Goal: Check status: Check status

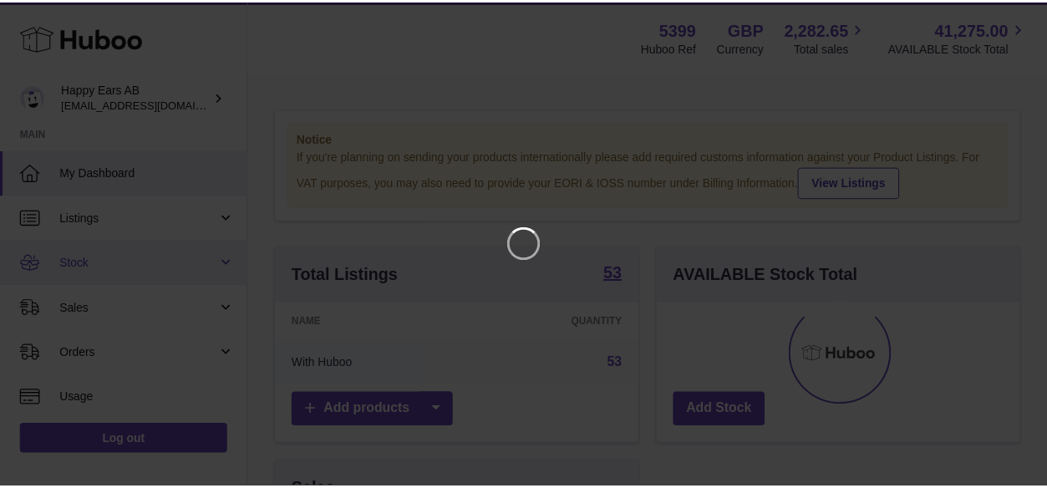
scroll to position [261, 368]
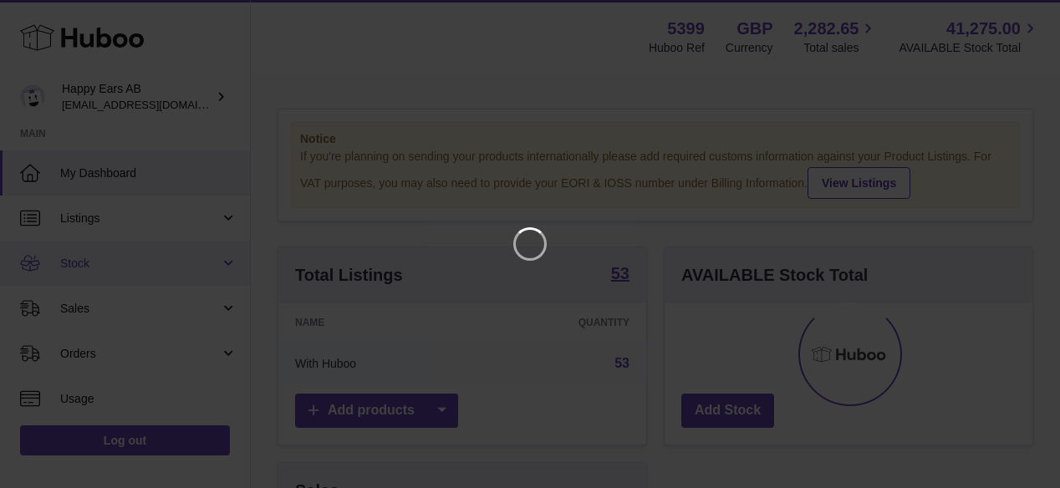
click at [90, 295] on iframe at bounding box center [529, 243] width 993 height 421
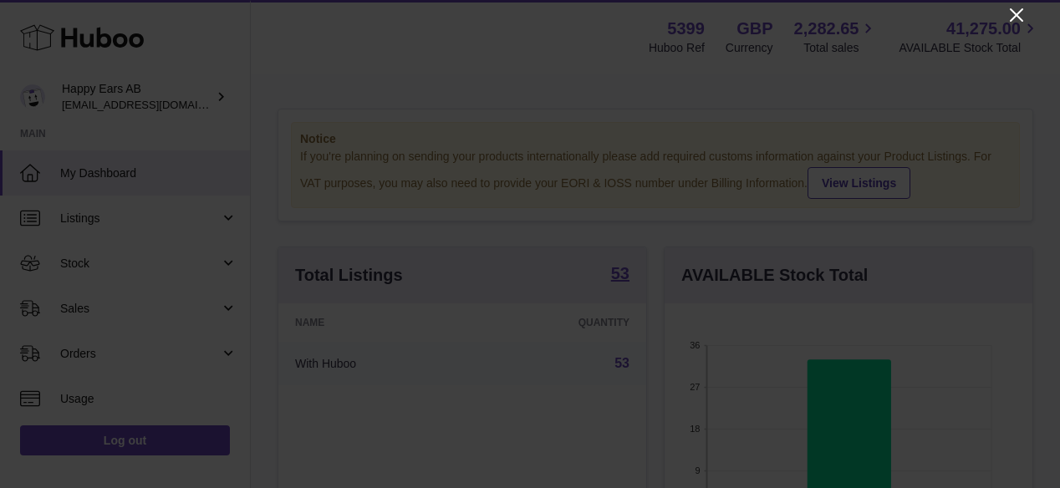
click at [1017, 22] on icon "Close" at bounding box center [1017, 15] width 20 height 20
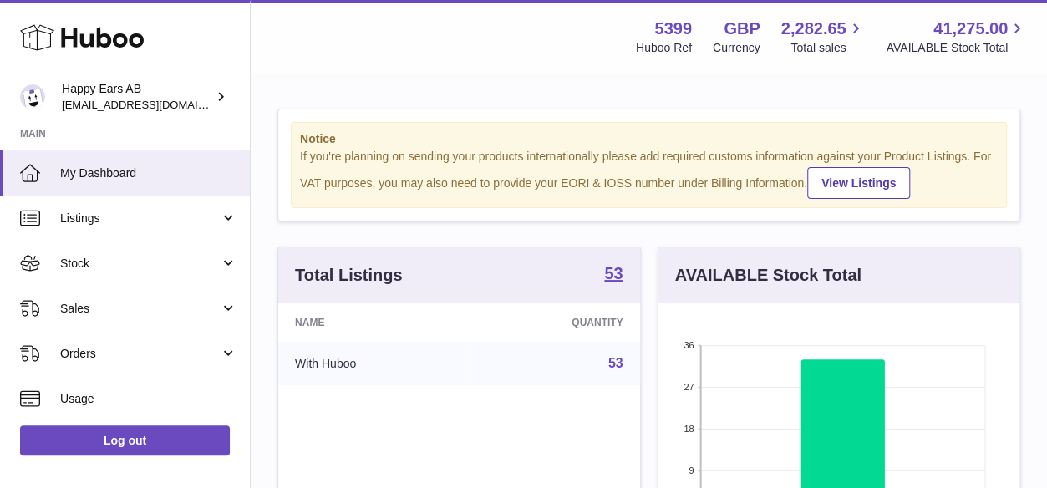
scroll to position [835715, 835613]
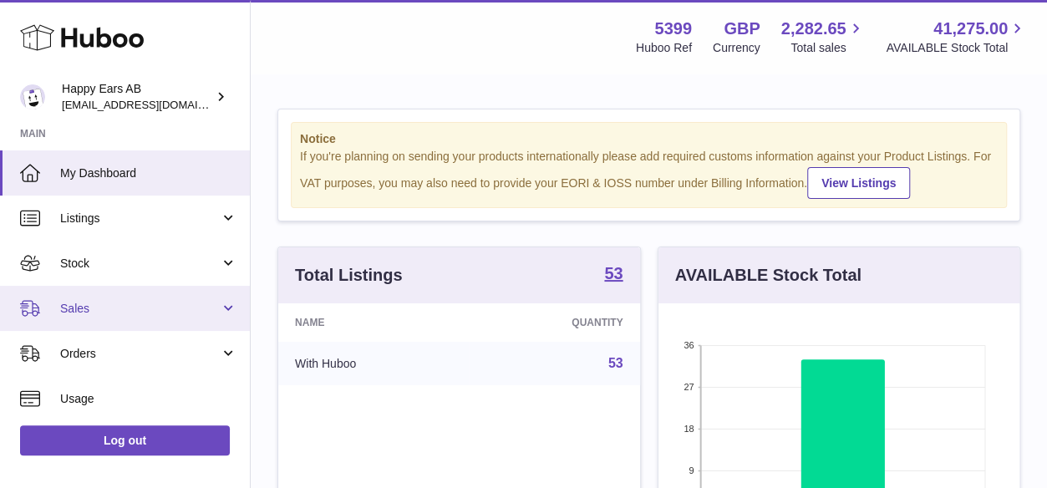
click at [76, 308] on span "Sales" at bounding box center [140, 309] width 160 height 16
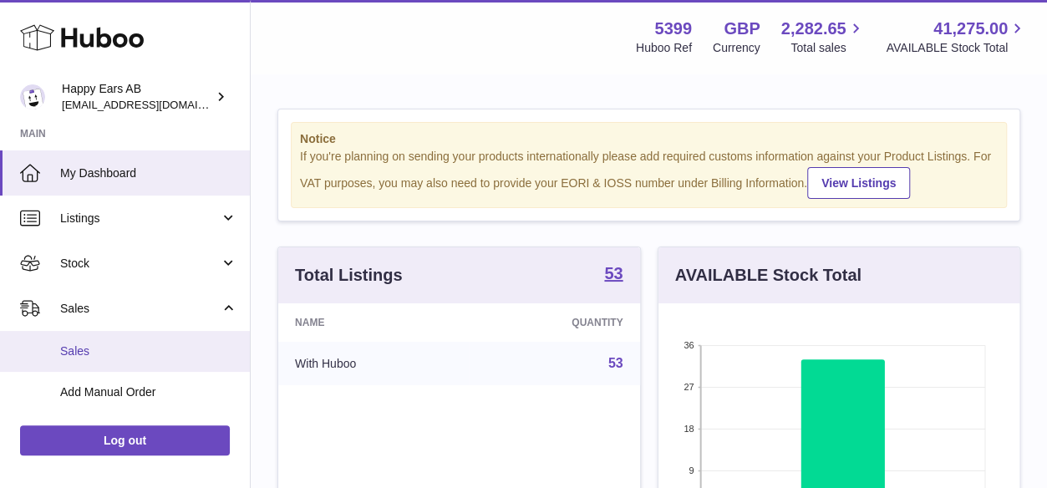
click at [81, 347] on span "Sales" at bounding box center [148, 352] width 177 height 16
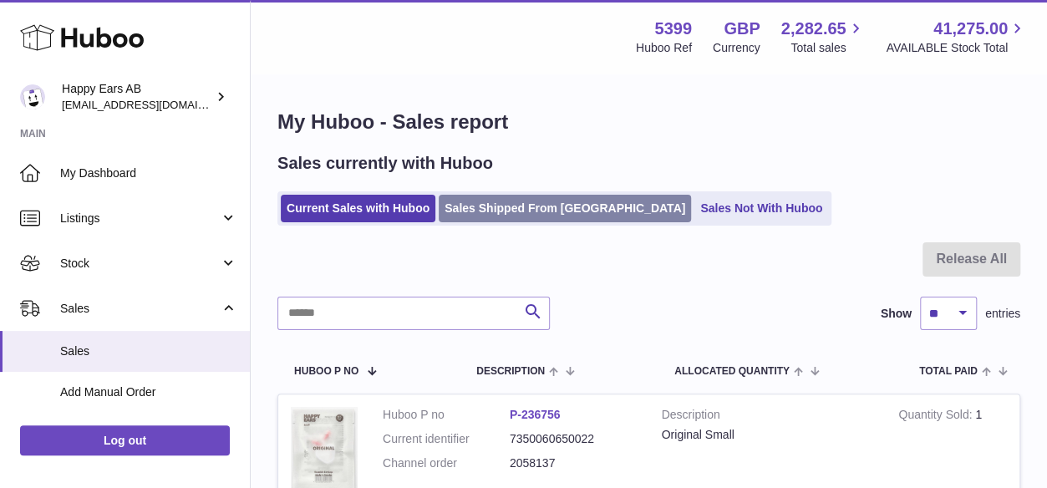
click at [501, 220] on link "Sales Shipped From [GEOGRAPHIC_DATA]" at bounding box center [565, 209] width 252 height 28
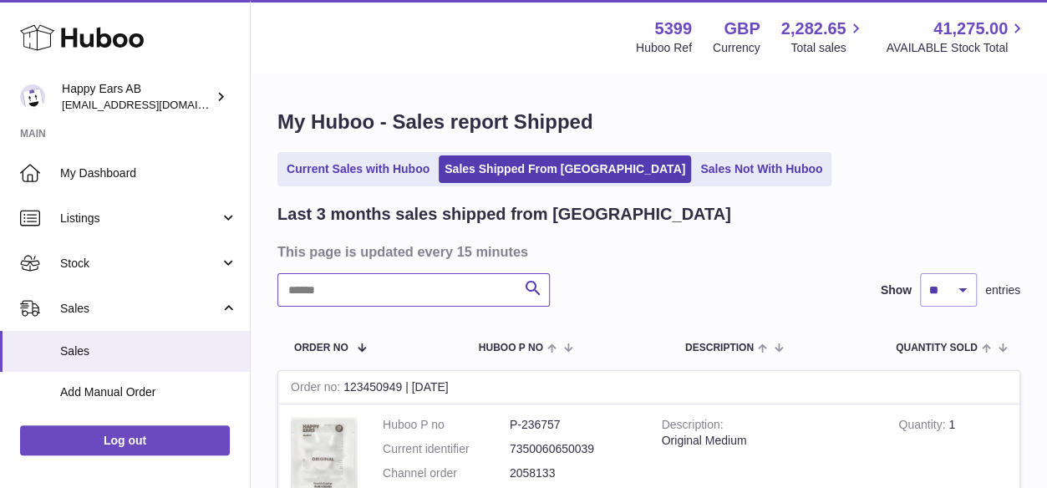
paste input "*******"
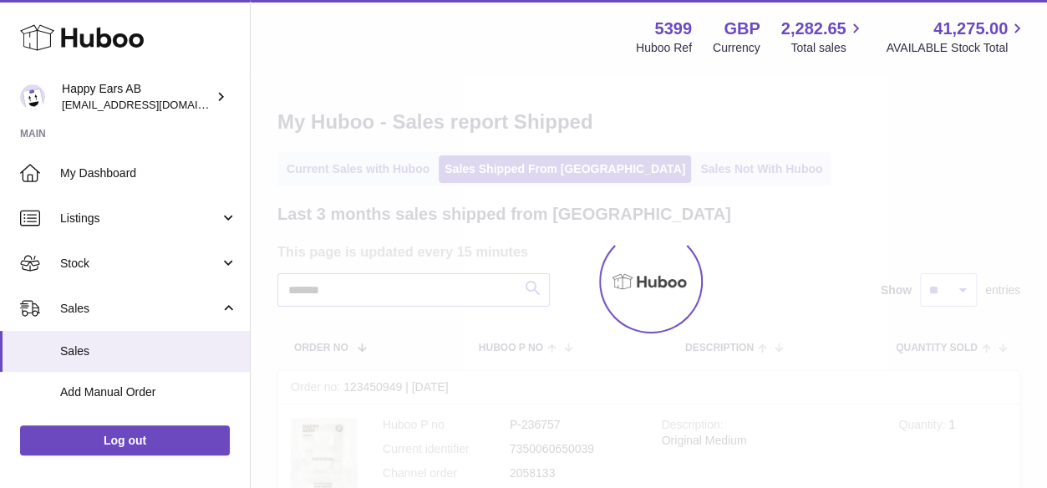
type input "*******"
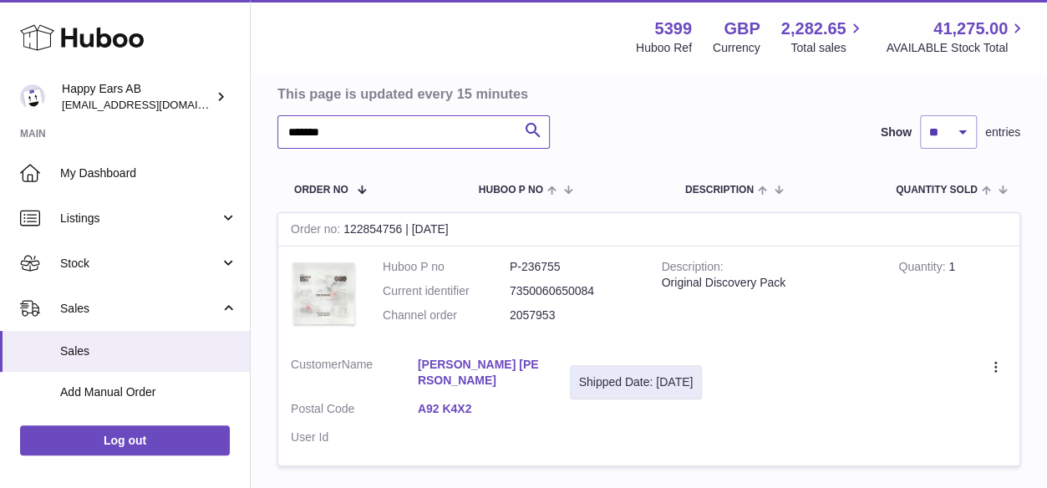
scroll to position [251, 0]
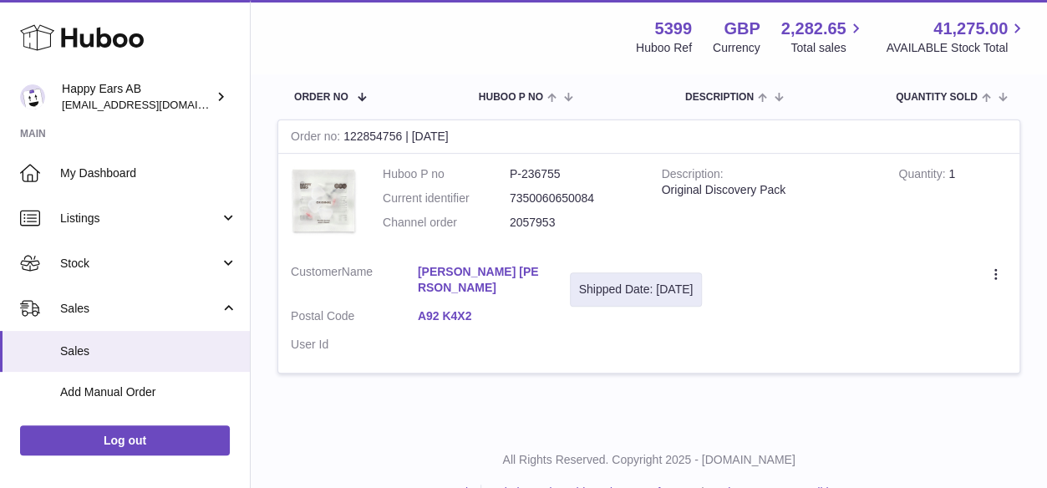
click at [500, 287] on dl "Customer Name [PERSON_NAME] [PERSON_NAME] Postal Code [GEOGRAPHIC_DATA] User Id" at bounding box center [418, 312] width 254 height 97
click at [502, 275] on link "[PERSON_NAME] [PERSON_NAME]" at bounding box center [481, 280] width 127 height 32
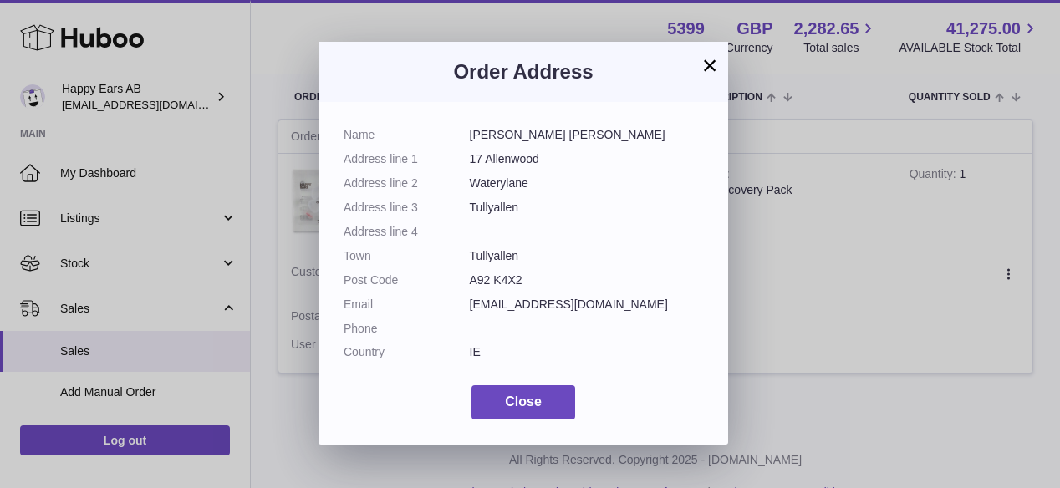
click at [711, 59] on button "×" at bounding box center [710, 65] width 20 height 20
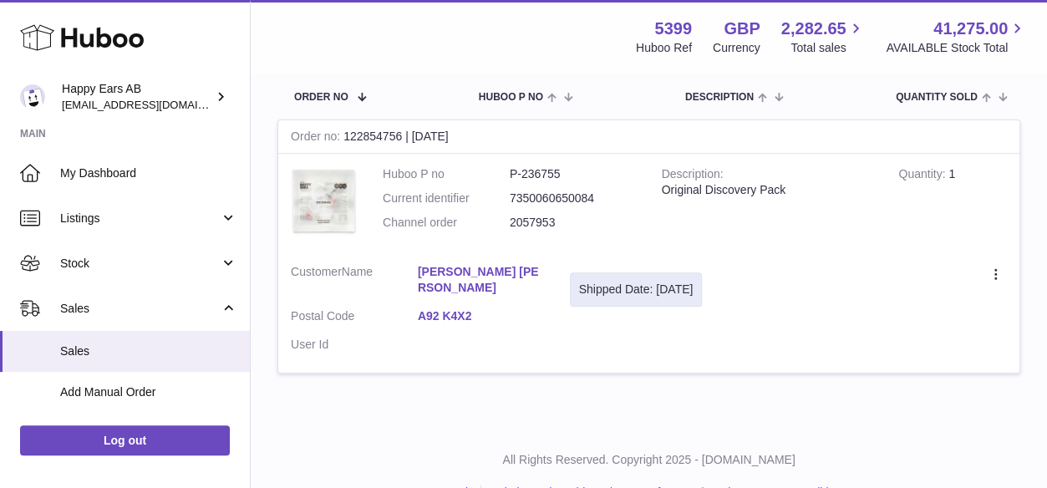
click at [465, 354] on td "Customer Name [PERSON_NAME] [PERSON_NAME] Postal Code [GEOGRAPHIC_DATA] User Id" at bounding box center [417, 313] width 279 height 122
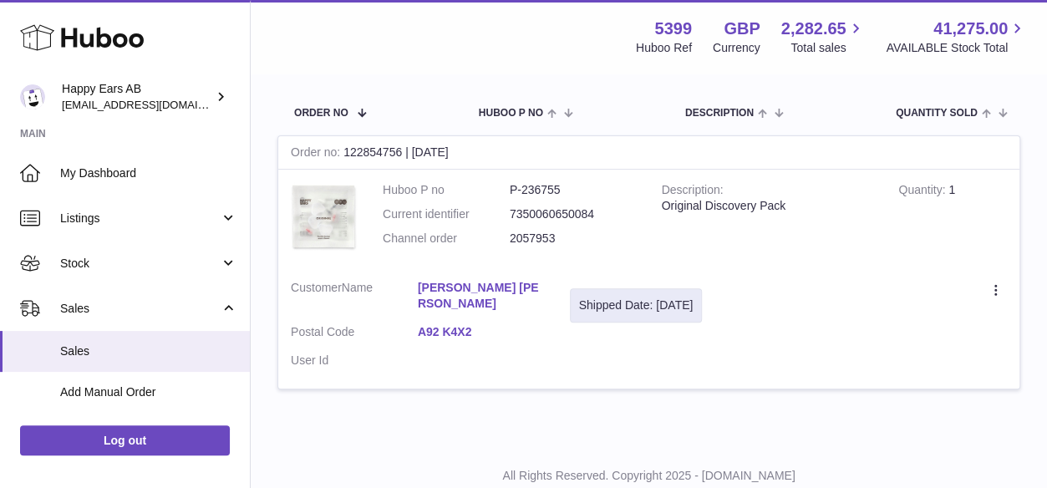
scroll to position [0, 0]
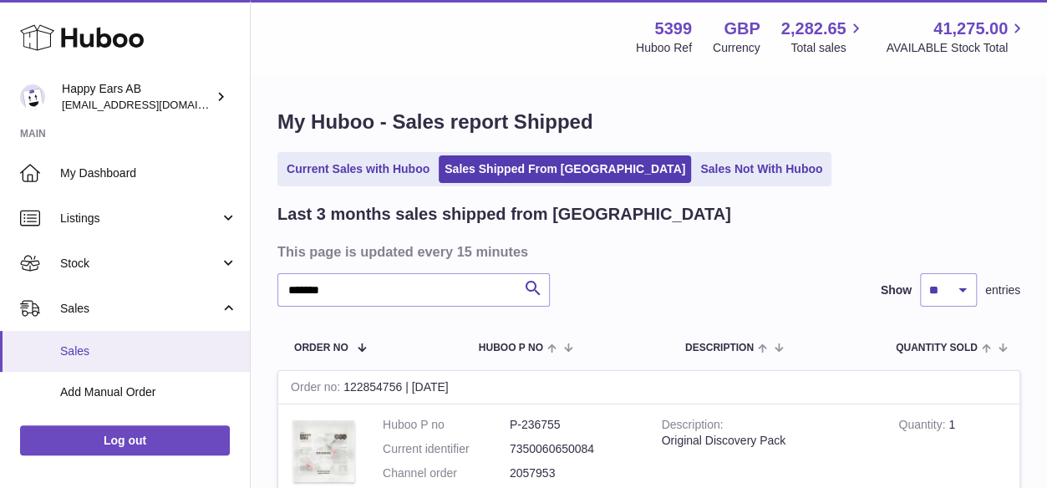
click at [90, 351] on span "Sales" at bounding box center [148, 352] width 177 height 16
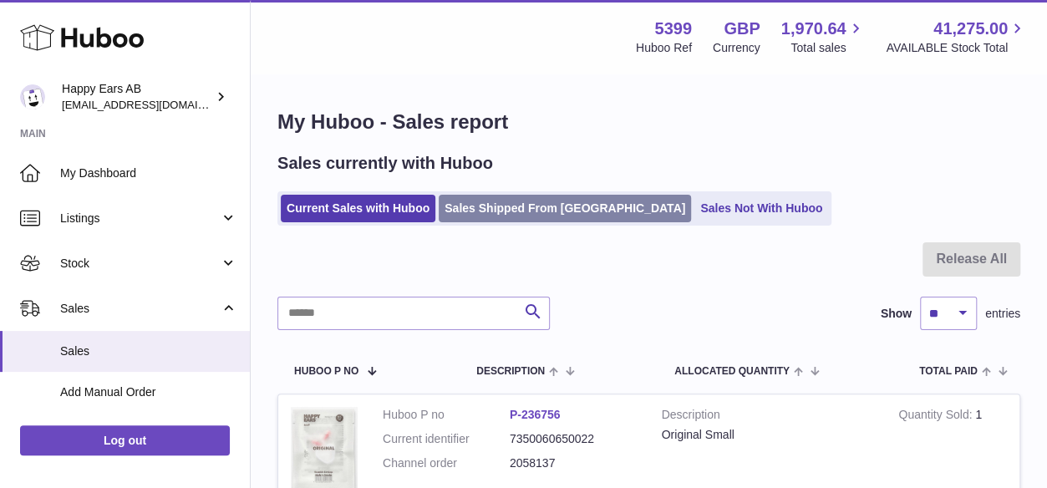
click at [495, 206] on link "Sales Shipped From [GEOGRAPHIC_DATA]" at bounding box center [565, 209] width 252 height 28
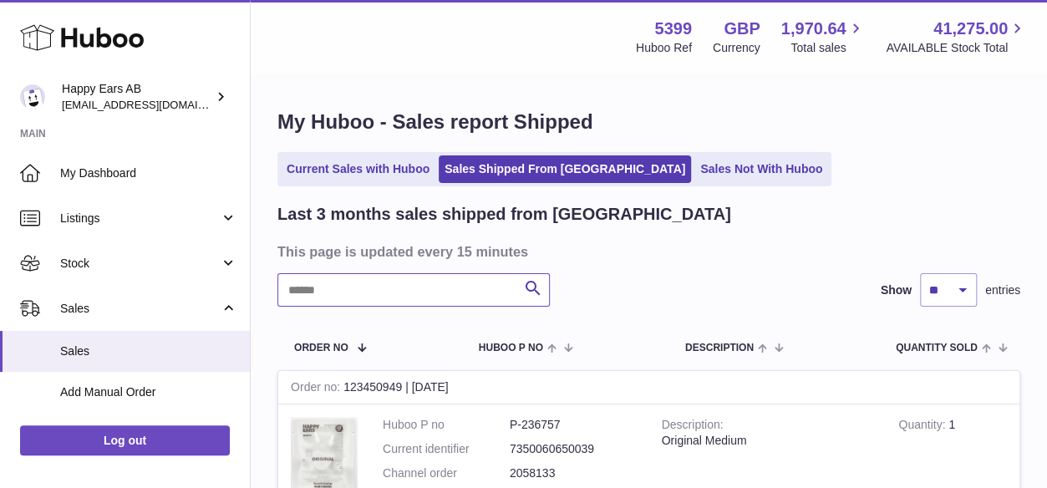
click at [315, 293] on input "text" at bounding box center [414, 289] width 273 height 33
paste input "*******"
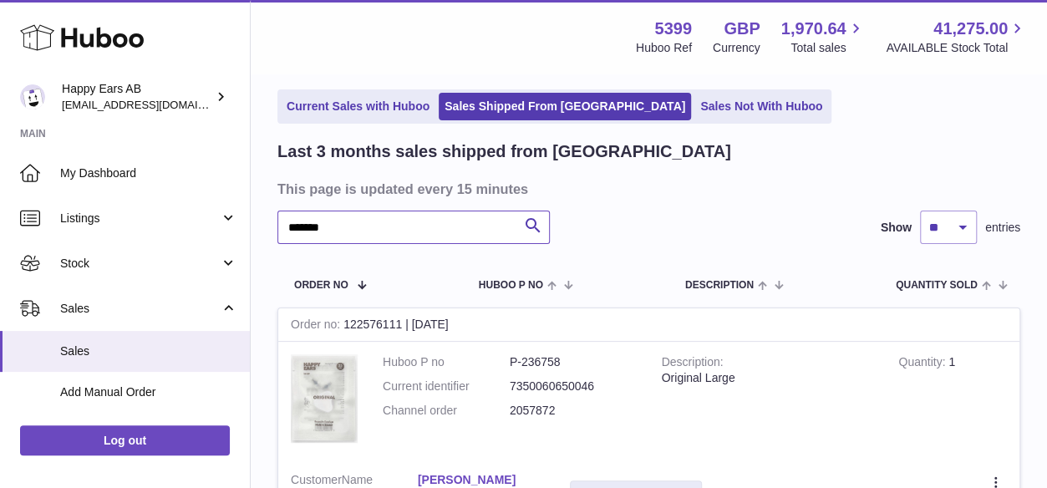
scroll to position [167, 0]
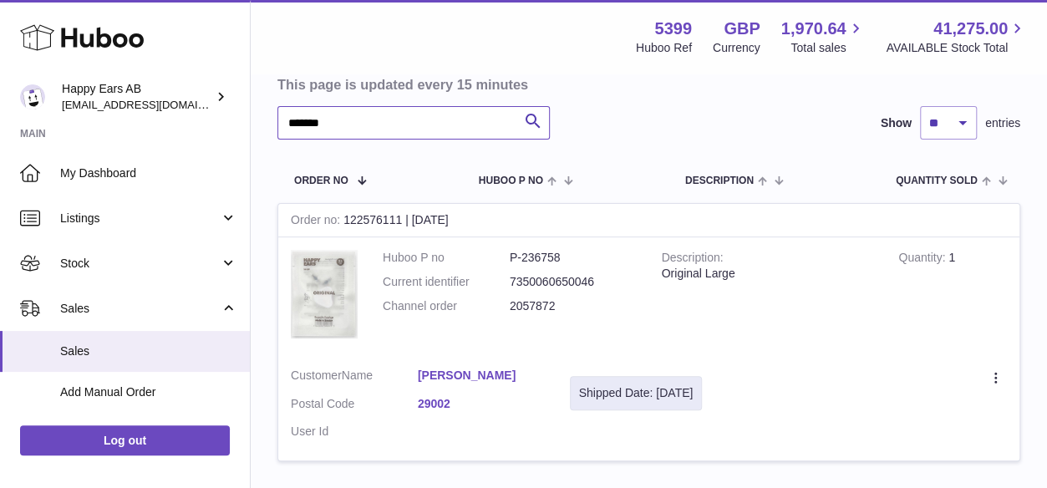
type input "*******"
click at [582, 158] on th "Huboo P no" at bounding box center [524, 179] width 124 height 47
